Goal: Check status: Check status

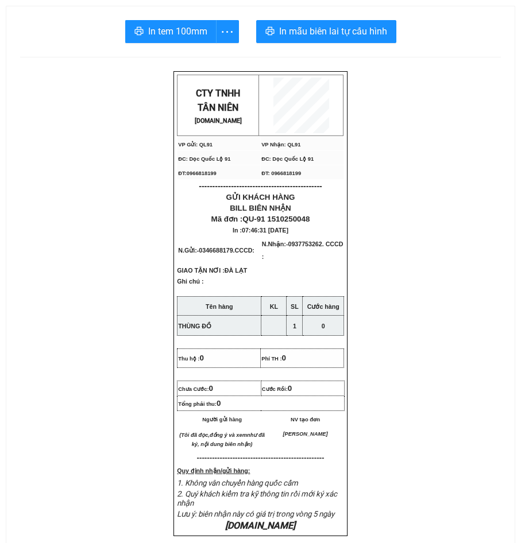
scroll to position [460, 0]
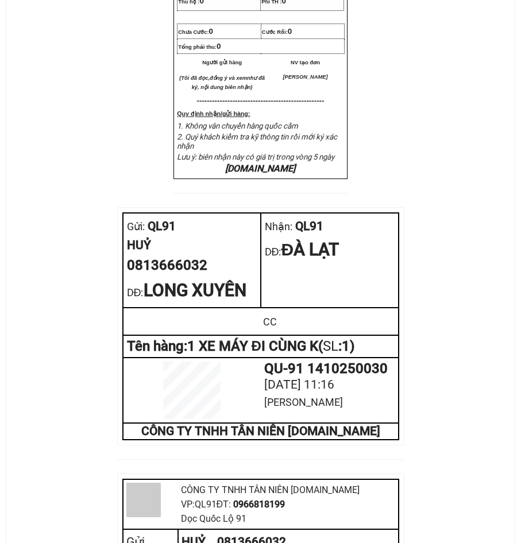
scroll to position [460, 0]
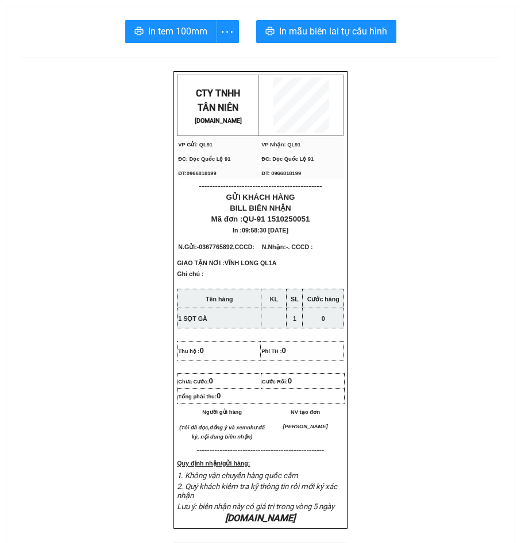
scroll to position [460, 0]
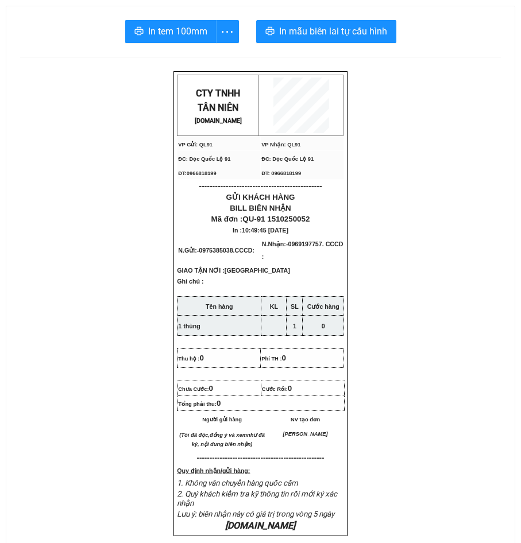
scroll to position [517, 0]
